Goal: Task Accomplishment & Management: Use online tool/utility

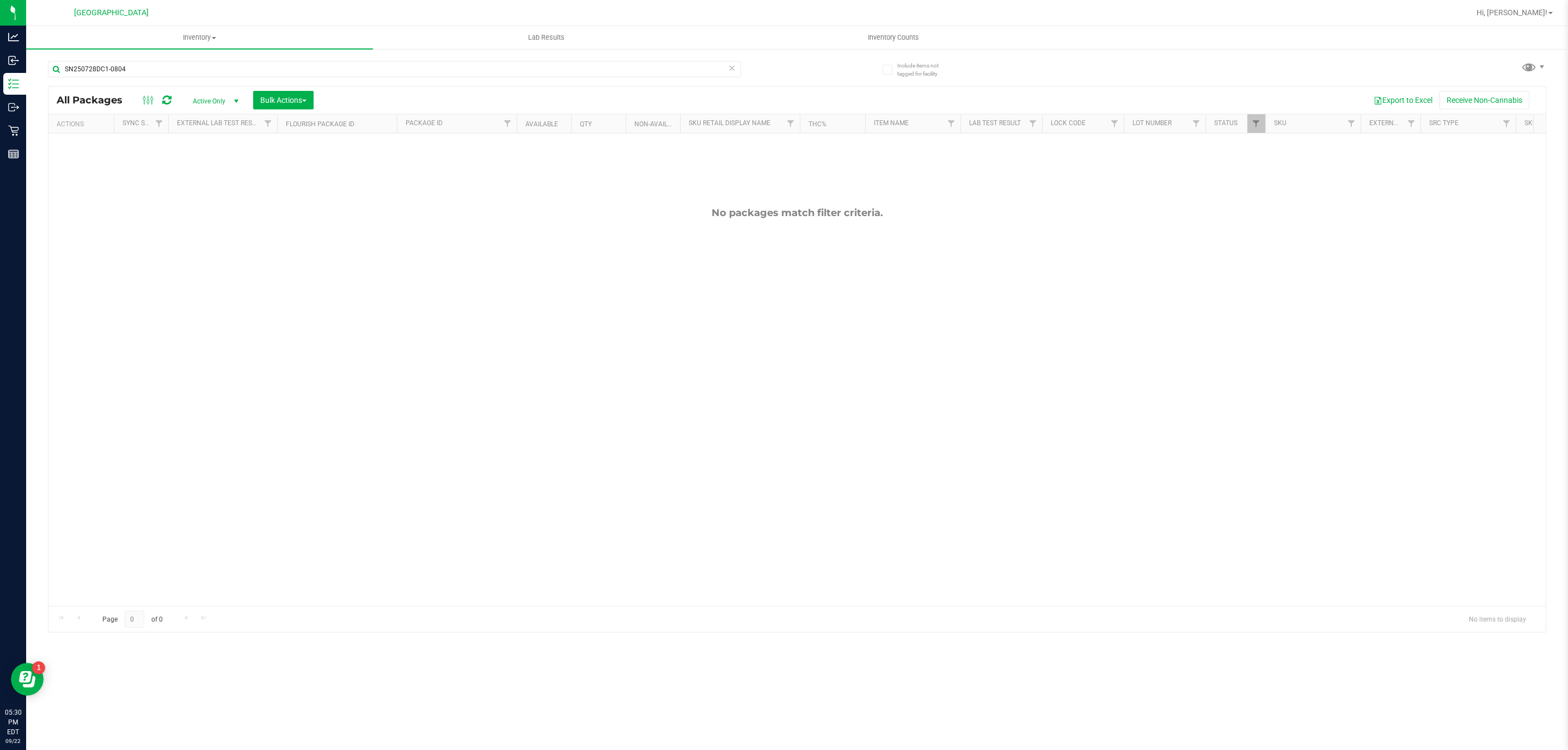
click at [242, 59] on div "SN250728DC1-0804" at bounding box center [422, 69] width 749 height 35
click at [241, 69] on input "SN250728DC1-0804" at bounding box center [394, 69] width 693 height 17
click at [240, 69] on input "SN250728DC1-0804" at bounding box center [394, 69] width 693 height 17
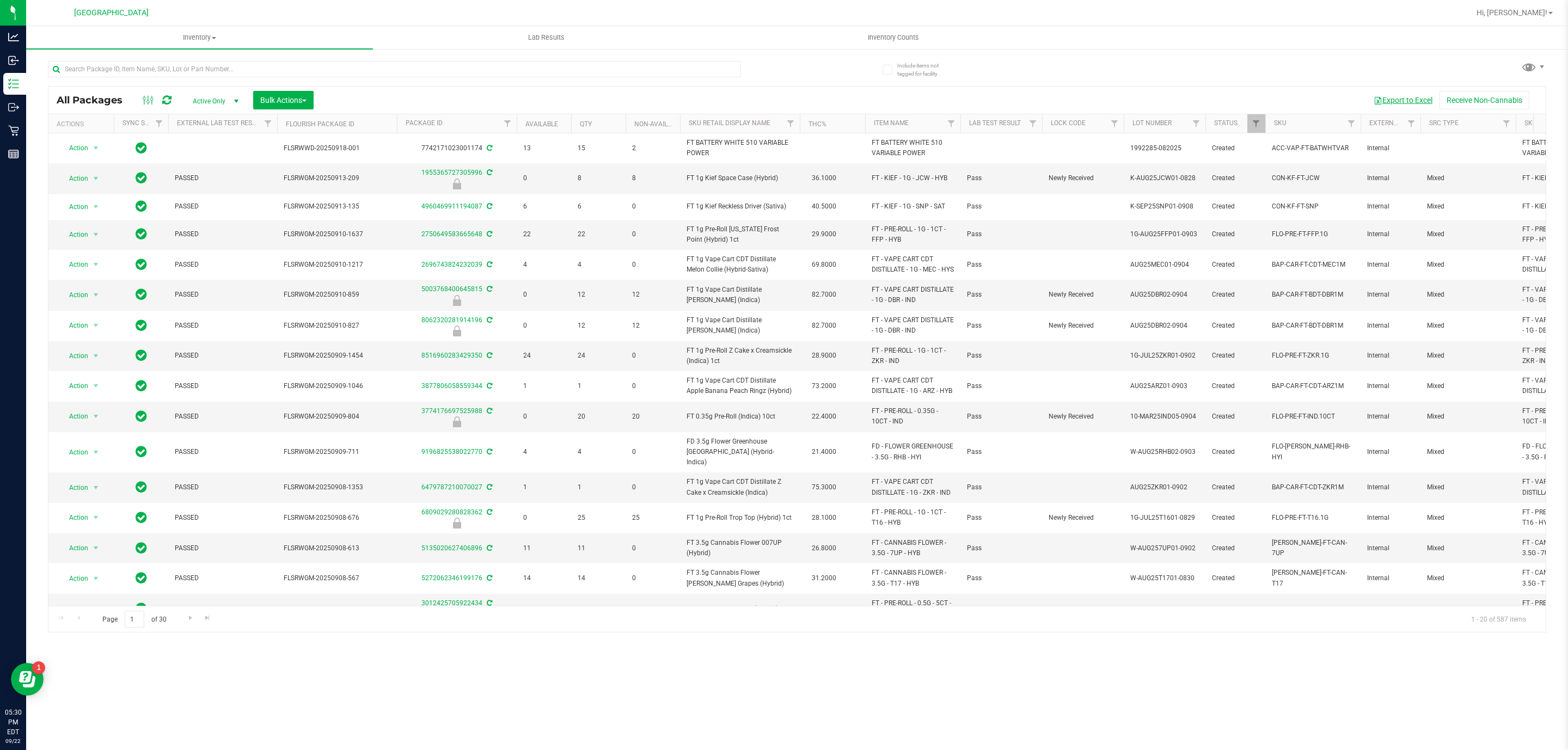
click at [1410, 97] on button "Export to Excel" at bounding box center [1403, 100] width 73 height 19
click at [1405, 100] on button "Export to Excel" at bounding box center [1403, 100] width 73 height 19
